Goal: Information Seeking & Learning: Learn about a topic

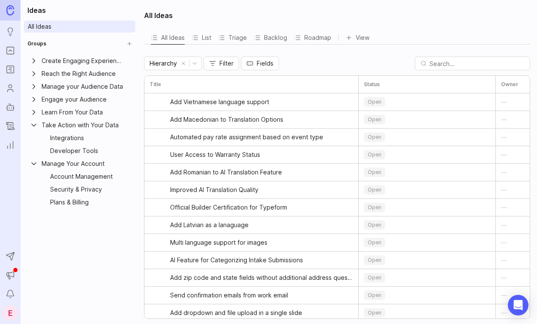
click at [62, 24] on link "All Ideas" at bounding box center [79, 27] width 111 height 12
click at [9, 33] on icon "Ideas" at bounding box center [10, 32] width 9 height 10
click at [61, 139] on div "Integrations" at bounding box center [86, 137] width 73 height 9
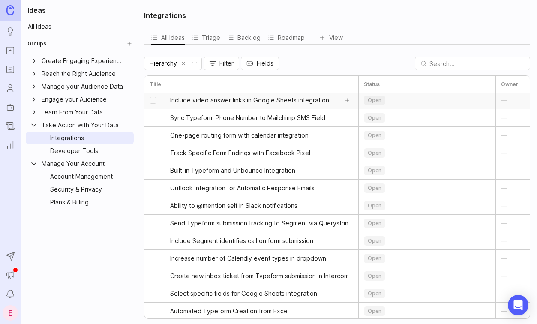
scroll to position [31, 0]
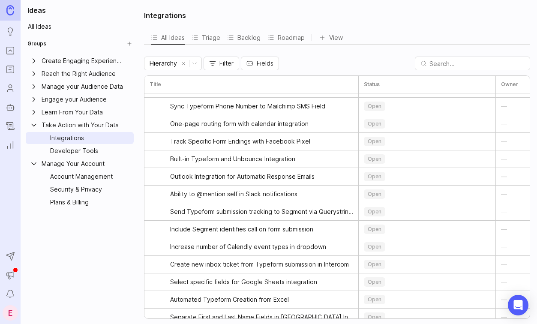
click at [81, 150] on div "Developer Tools" at bounding box center [86, 150] width 73 height 9
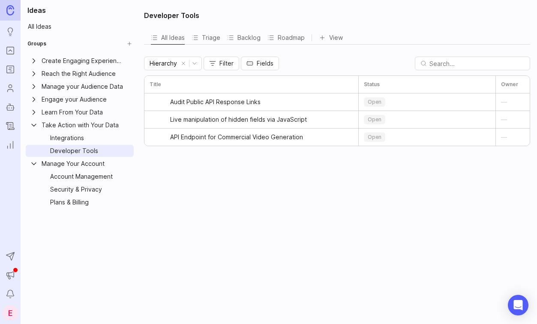
click at [70, 140] on div "Integrations" at bounding box center [86, 137] width 73 height 9
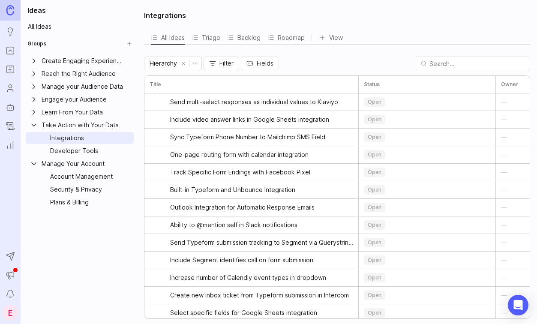
click at [476, 60] on input "text" at bounding box center [476, 63] width 95 height 13
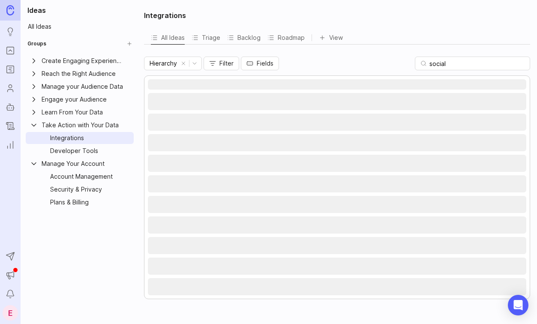
type input "social"
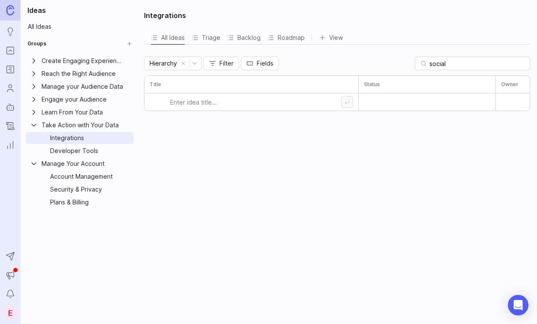
click at [467, 63] on input "social" at bounding box center [476, 63] width 95 height 13
type input "linkedin"
click at [243, 102] on span "Integration With LinkedIn Ads" at bounding box center [211, 102] width 83 height 9
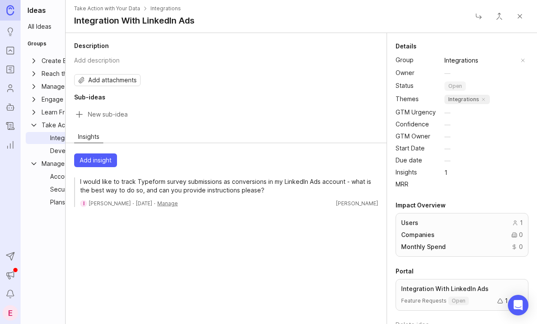
scroll to position [13, 0]
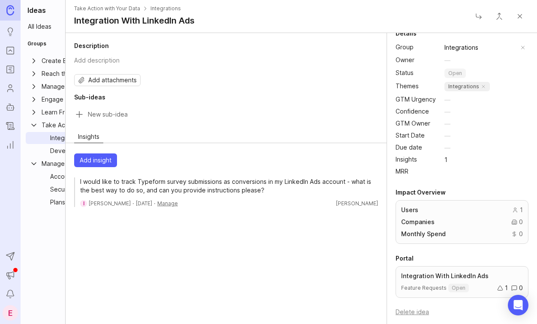
click at [519, 18] on button "Close" at bounding box center [519, 16] width 17 height 17
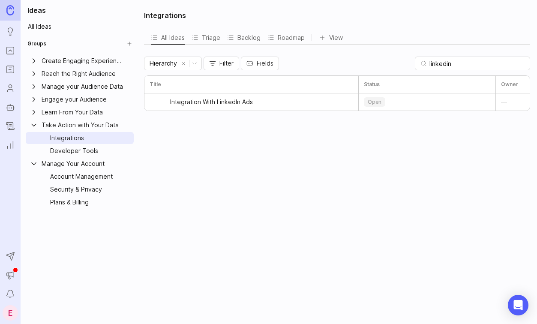
click at [463, 60] on input "linkedin" at bounding box center [476, 63] width 95 height 13
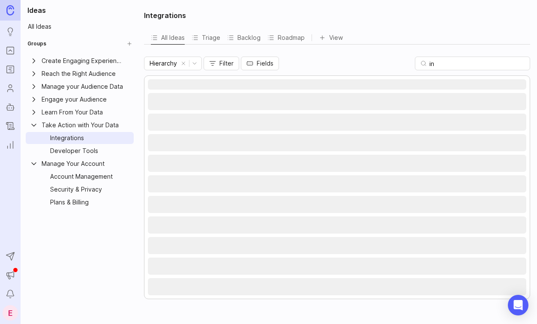
type input "i"
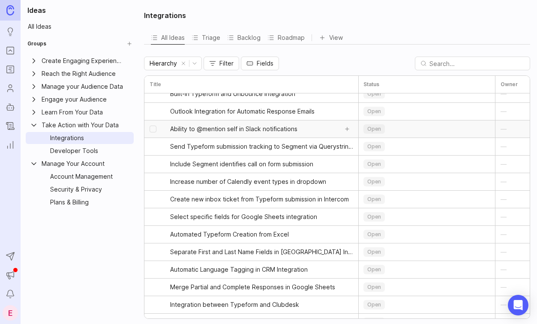
scroll to position [100, 0]
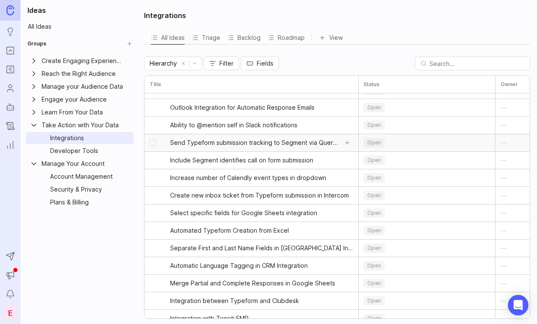
click at [228, 144] on span "Send Typeform submission tracking to Segment via Querystring API" at bounding box center [254, 142] width 168 height 9
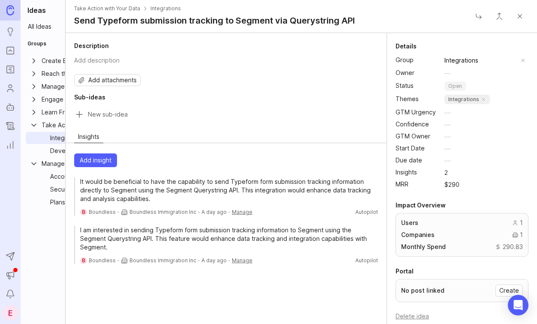
click at [520, 19] on button "Close" at bounding box center [519, 16] width 17 height 17
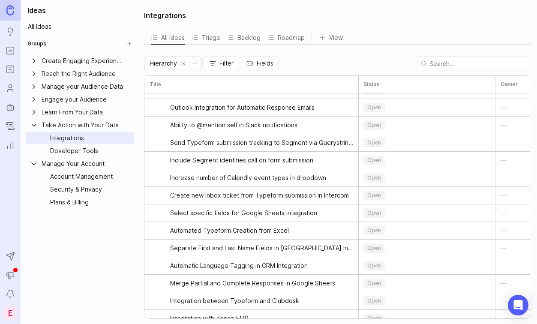
click at [481, 63] on input "text" at bounding box center [476, 63] width 95 height 13
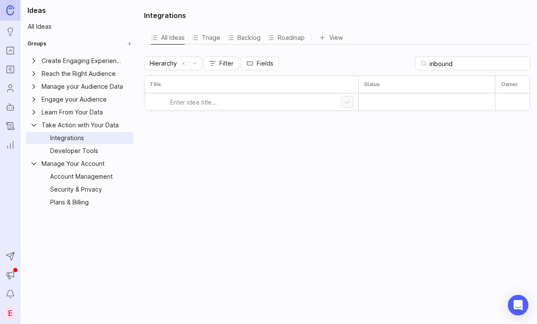
click at [472, 62] on input "inbound" at bounding box center [476, 63] width 95 height 13
type input "data"
click at [459, 62] on input "data" at bounding box center [476, 63] width 95 height 13
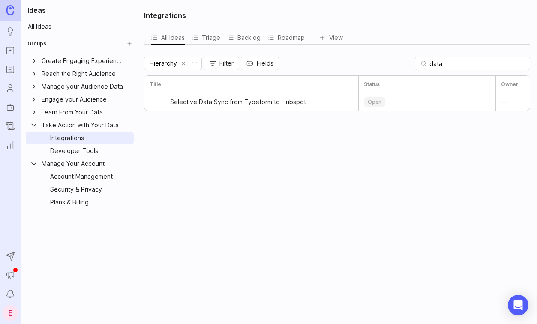
click at [459, 62] on input "data" at bounding box center [476, 63] width 95 height 13
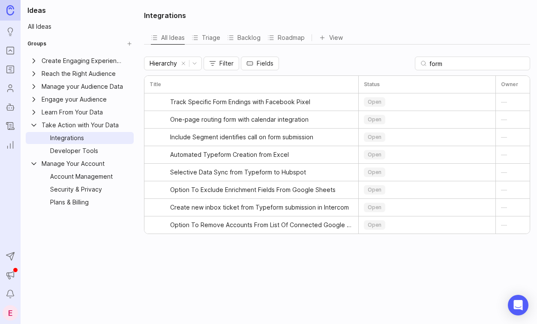
type input "form"
click at [454, 66] on div "form" at bounding box center [472, 64] width 115 height 14
click at [466, 66] on input "form" at bounding box center [476, 63] width 95 height 13
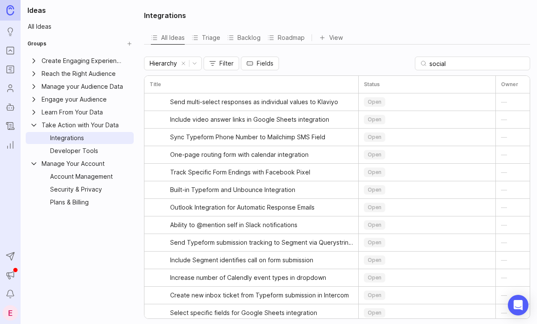
type input "social"
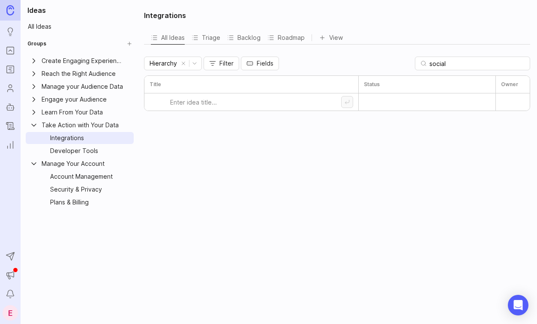
click at [470, 62] on input "social" at bounding box center [476, 63] width 95 height 13
type input "m"
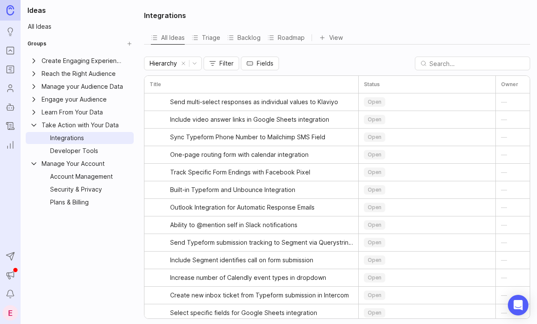
click at [219, 61] on button "Filter" at bounding box center [222, 64] width 36 height 14
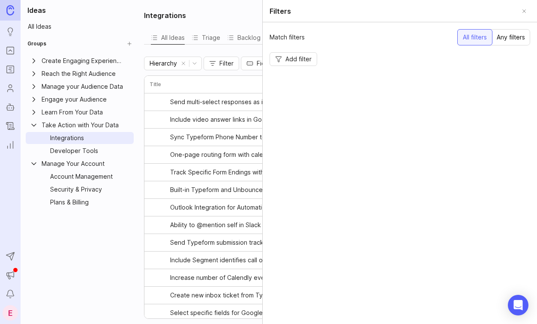
click at [524, 11] on button "Close" at bounding box center [524, 11] width 12 height 12
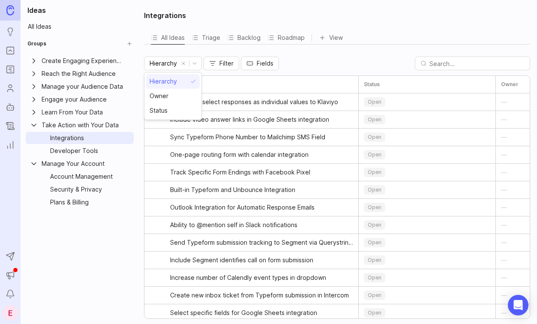
click at [177, 63] on html "Ideas Portal Roadmaps Users Autopilot Changelog Reporting Send to Autopilot Ann…" at bounding box center [268, 162] width 537 height 324
click at [173, 64] on html "Ideas Portal Roadmaps Users Autopilot Changelog Reporting Send to Autopilot Ann…" at bounding box center [268, 162] width 537 height 324
click at [241, 37] on button "Backlog" at bounding box center [243, 37] width 33 height 13
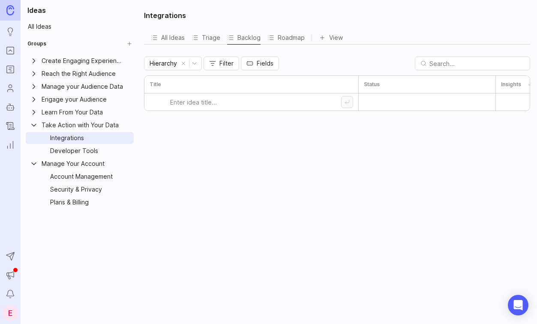
click at [52, 136] on div "Integrations" at bounding box center [86, 137] width 73 height 9
click at [69, 154] on div "Developer Tools" at bounding box center [86, 150] width 73 height 9
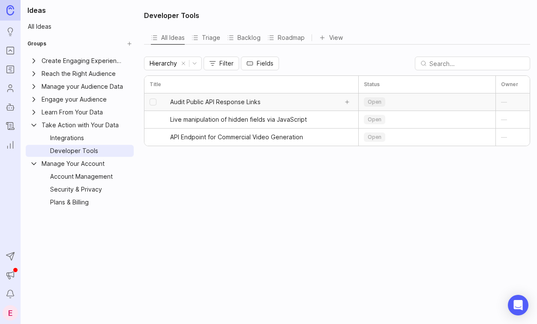
click at [194, 106] on span "Audit Public API Response Links" at bounding box center [215, 102] width 90 height 9
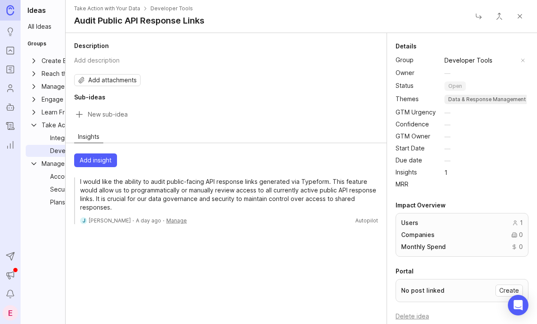
click at [519, 16] on button "Close" at bounding box center [519, 16] width 17 height 17
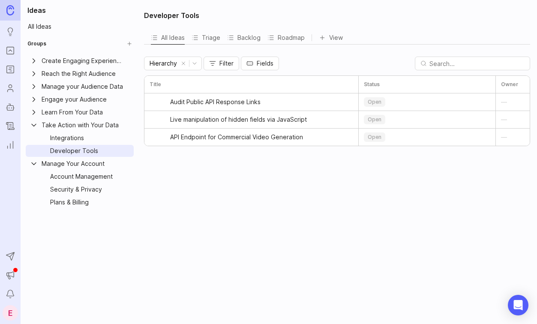
click at [92, 138] on div "Integrations" at bounding box center [86, 137] width 73 height 9
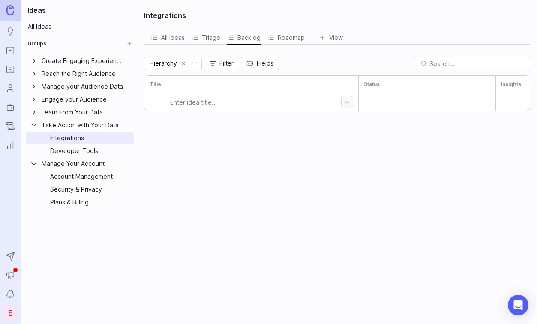
click at [72, 150] on div "Developer Tools" at bounding box center [86, 150] width 73 height 9
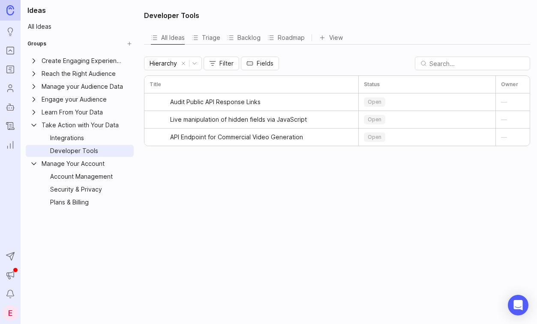
click at [71, 134] on div "Integrations" at bounding box center [86, 137] width 73 height 9
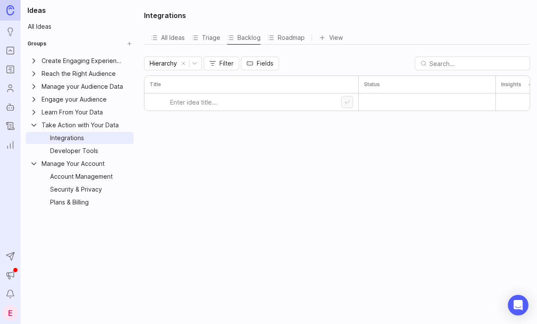
click at [164, 38] on button "All Ideas" at bounding box center [168, 37] width 34 height 13
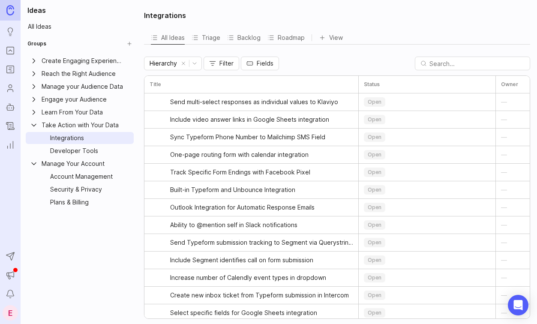
click at [206, 38] on button "Triage" at bounding box center [206, 37] width 29 height 13
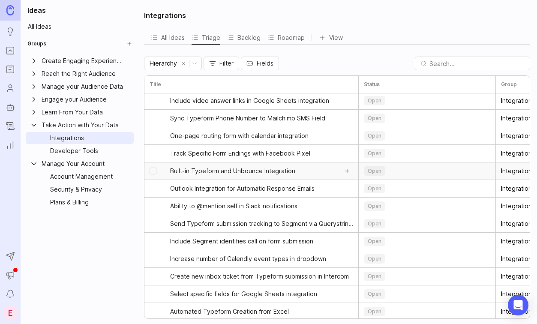
scroll to position [27, 0]
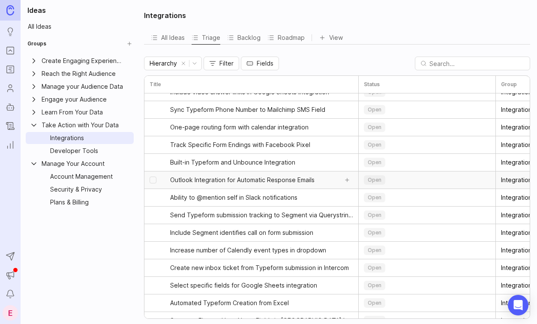
click at [223, 183] on span "Outlook Integration for Automatic Response Emails" at bounding box center [242, 180] width 144 height 9
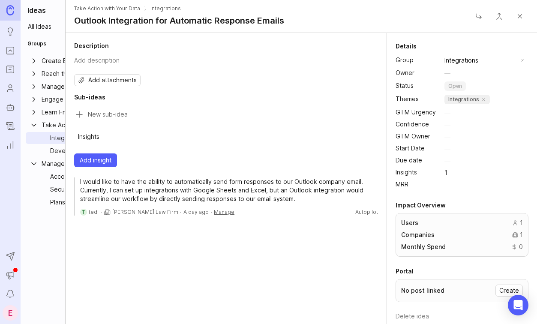
click at [523, 18] on button "Close" at bounding box center [519, 16] width 17 height 17
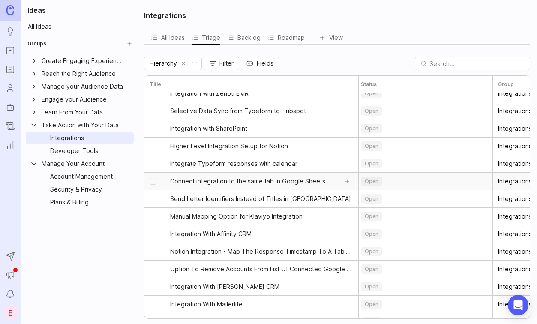
scroll to position [325, 4]
click at [244, 181] on span "Connect integration to the same tab in Google Sheets" at bounding box center [247, 181] width 155 height 9
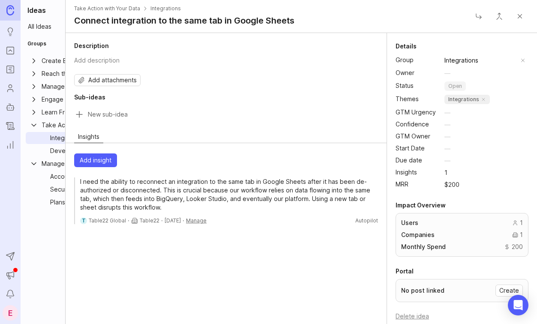
click at [55, 140] on div "Integrations" at bounding box center [86, 137] width 73 height 9
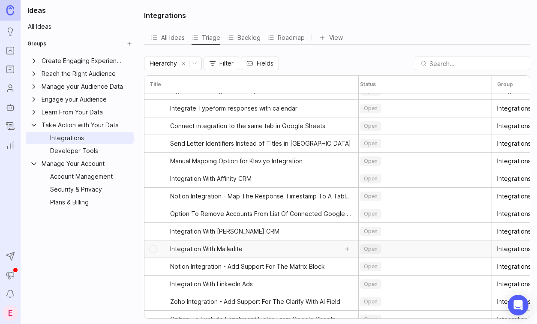
scroll to position [389, 4]
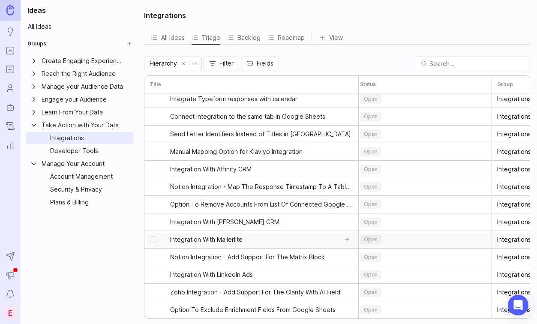
click at [230, 242] on span "Integration With Mailerlite" at bounding box center [206, 239] width 72 height 9
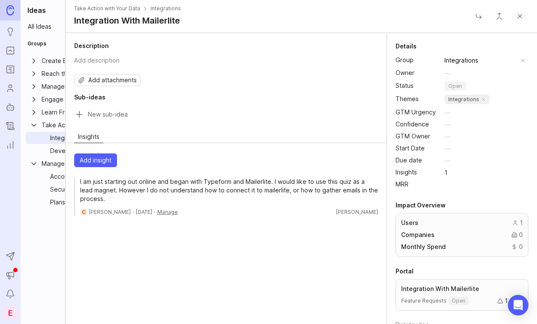
click at [521, 16] on button "Close" at bounding box center [519, 16] width 17 height 17
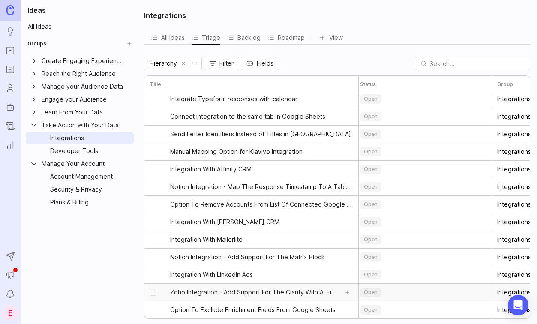
click at [273, 293] on span "Zoho Integration - Add Support For The Clarify With AI Field" at bounding box center [254, 292] width 168 height 9
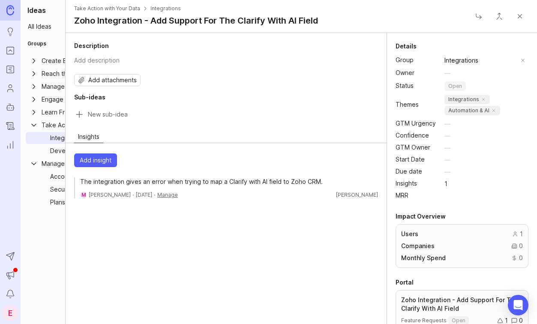
click at [518, 14] on button "Close" at bounding box center [519, 16] width 17 height 17
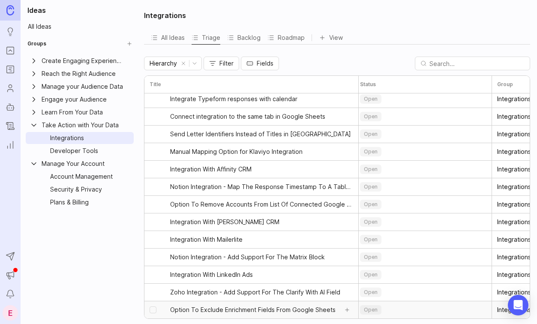
click at [278, 310] on span "Option To Exclude Enrichment Fields From Google Sheets" at bounding box center [252, 309] width 165 height 9
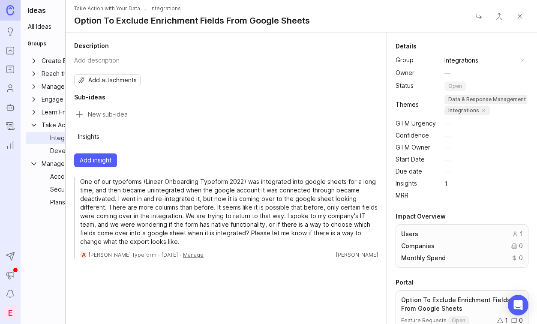
click at [522, 15] on button "Close" at bounding box center [519, 16] width 17 height 17
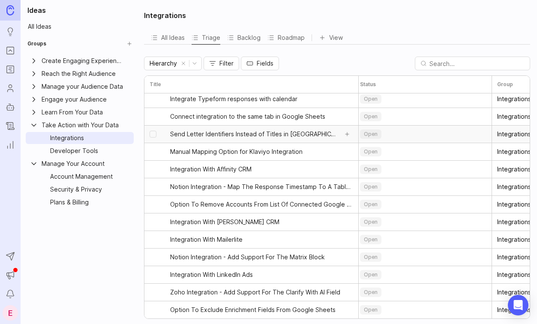
scroll to position [0, 4]
